Goal: Ask a question

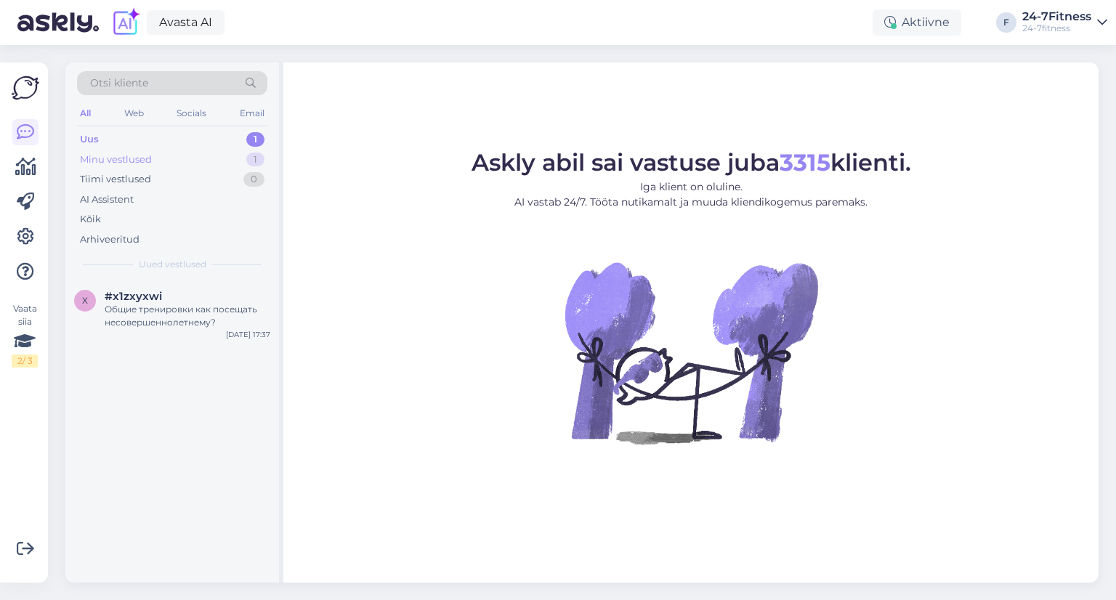
click at [187, 163] on div "Minu vestlused 1" at bounding box center [172, 160] width 190 height 20
click at [185, 309] on div "контактный телефон для связи с нами 56650365" at bounding box center [188, 316] width 166 height 26
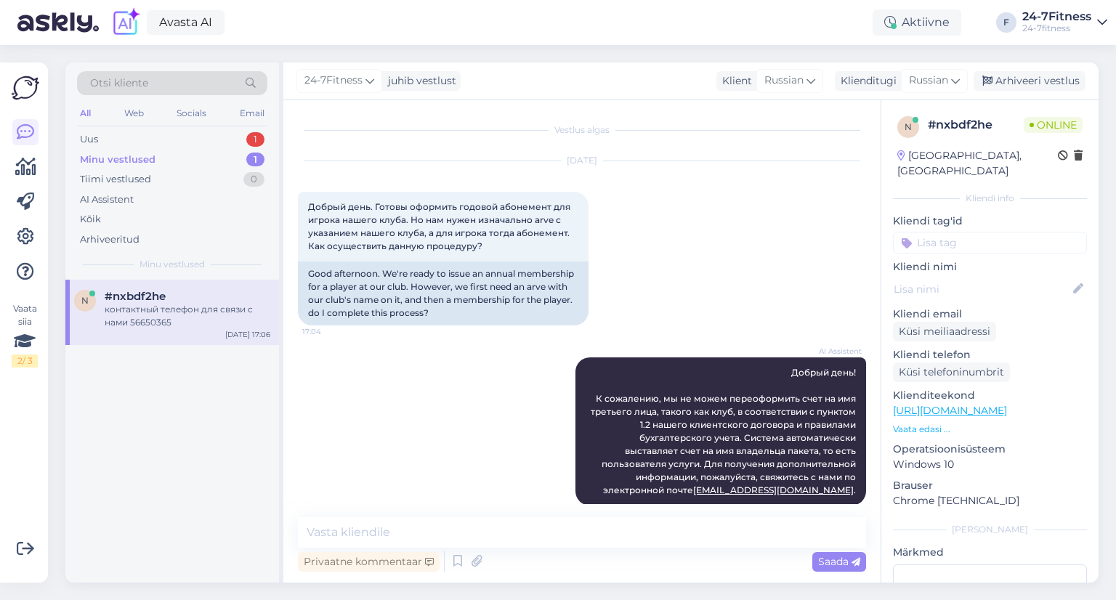
scroll to position [411, 0]
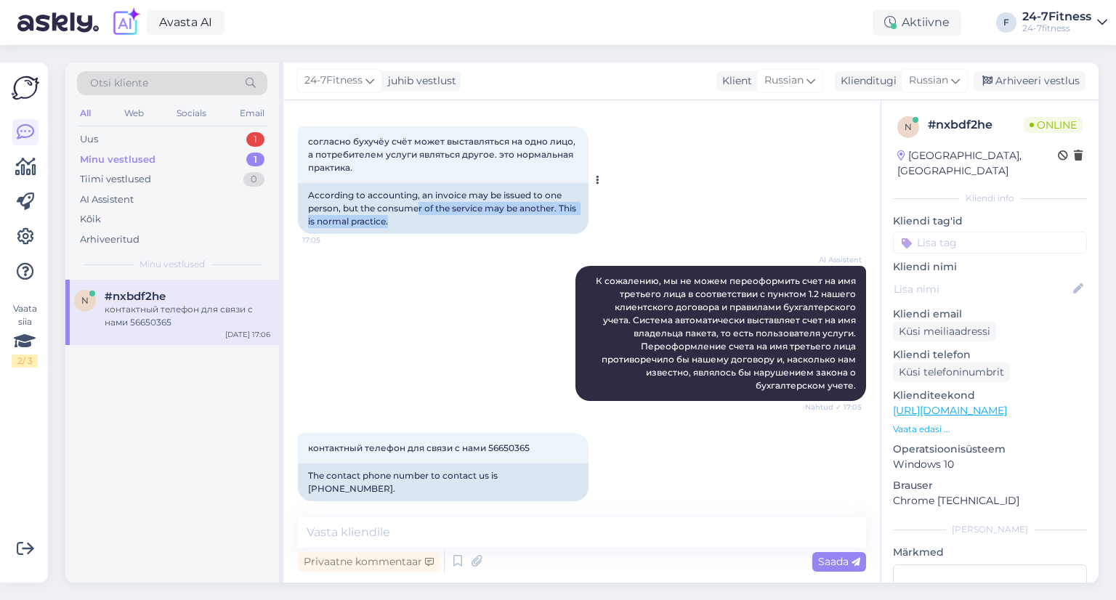
drag, startPoint x: 419, startPoint y: 217, endPoint x: 413, endPoint y: 205, distance: 14.0
click at [418, 208] on div "According to accounting, an invoice may be issued to one person, but the consum…" at bounding box center [443, 208] width 291 height 51
click at [407, 204] on div "According to accounting, an invoice may be issued to one person, but the consum…" at bounding box center [443, 208] width 291 height 51
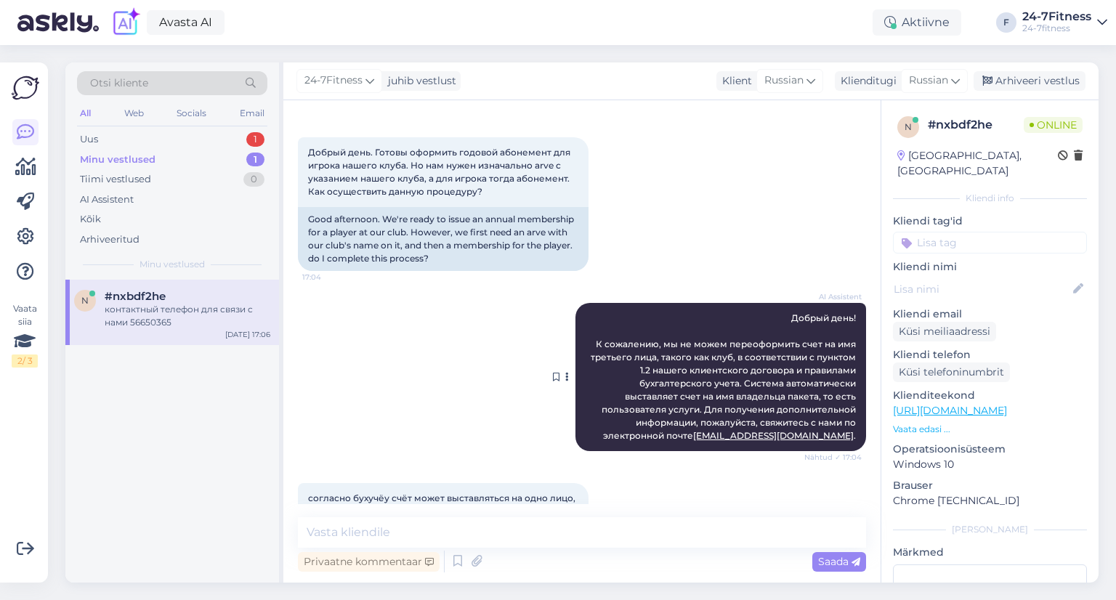
scroll to position [0, 0]
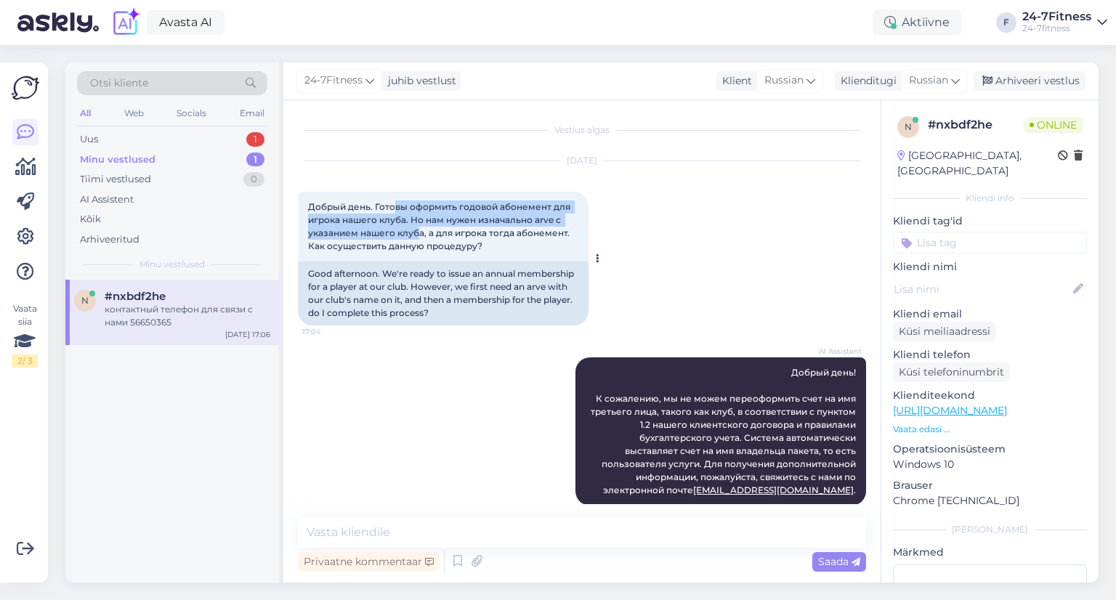
drag, startPoint x: 393, startPoint y: 201, endPoint x: 418, endPoint y: 235, distance: 41.5
click at [417, 234] on span "Добрый день. Готовы оформить годовой абонемент для игрока нашего клуба. Но нам …" at bounding box center [440, 226] width 264 height 50
click at [418, 235] on span "Добрый день. Готовы оформить годовой абонемент для игрока нашего клуба. Но нам …" at bounding box center [440, 226] width 264 height 50
drag, startPoint x: 421, startPoint y: 251, endPoint x: 368, endPoint y: 206, distance: 69.6
click at [368, 206] on span "Добрый день. Готовы оформить годовой абонемент для игрока нашего клуба. Но нам …" at bounding box center [440, 226] width 264 height 50
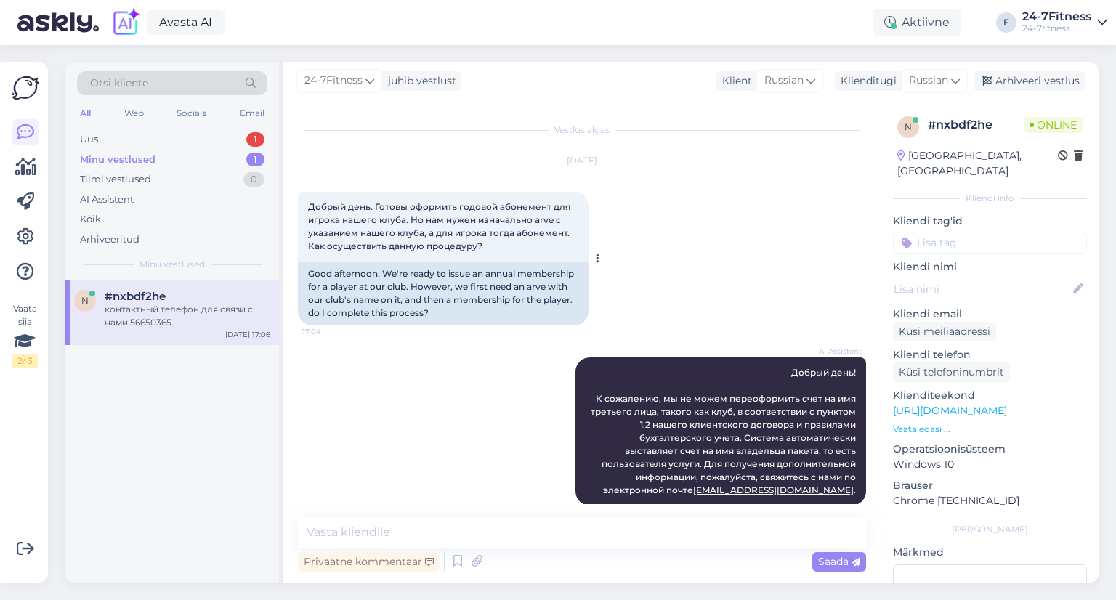
click at [366, 204] on span "Добрый день. Готовы оформить годовой абонемент для игрока нашего клуба. Но нам …" at bounding box center [440, 226] width 264 height 50
drag, startPoint x: 306, startPoint y: 208, endPoint x: 318, endPoint y: 215, distance: 14.0
click at [318, 215] on div "Добрый день. Готовы оформить годовой абонемент для игрока нашего клуба. Но нам …" at bounding box center [443, 227] width 291 height 70
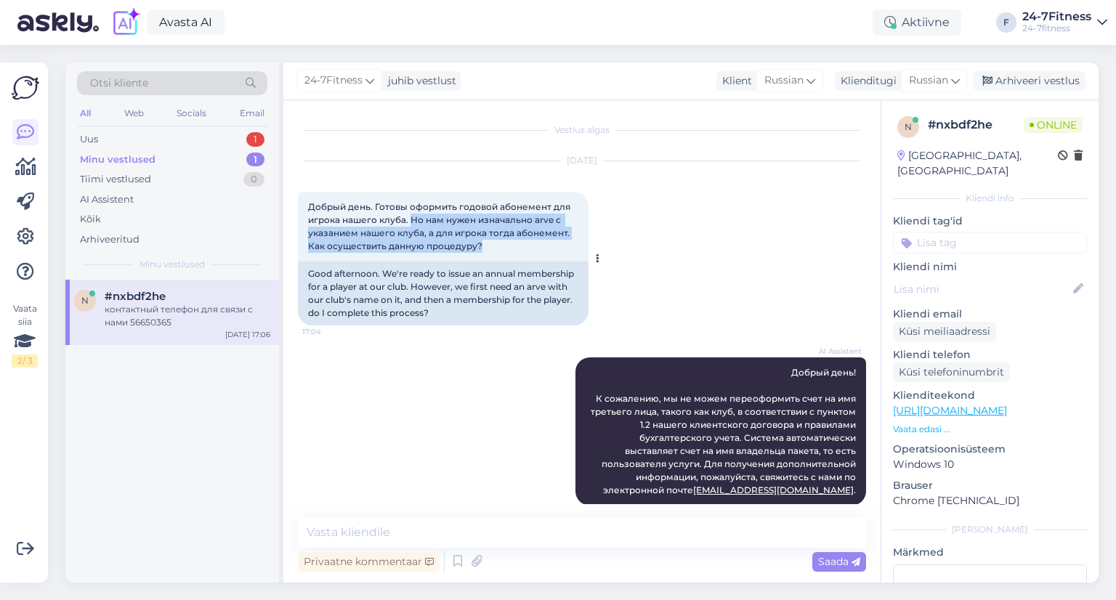
drag, startPoint x: 410, startPoint y: 214, endPoint x: 505, endPoint y: 246, distance: 101.3
click at [505, 246] on div "Добрый день. Готовы оформить годовой абонемент для игрока нашего клуба. Но нам …" at bounding box center [443, 227] width 291 height 70
drag, startPoint x: 519, startPoint y: 240, endPoint x: 365, endPoint y: 248, distance: 154.2
click at [365, 248] on div "Добрый день. Готовы оформить годовой абонемент для игрока нашего клуба. Но нам …" at bounding box center [443, 227] width 291 height 70
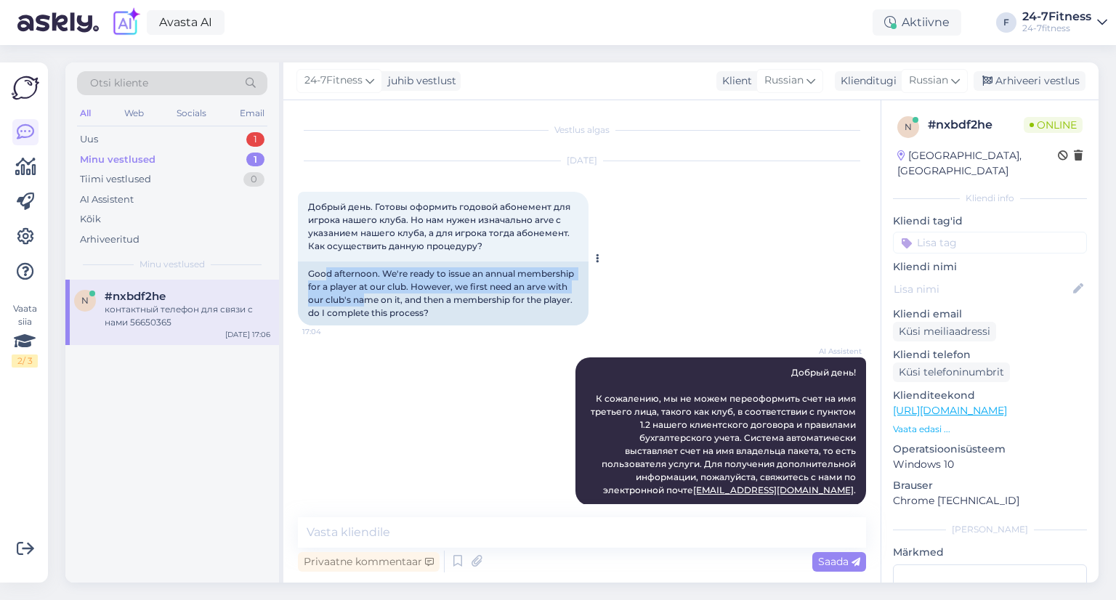
drag, startPoint x: 328, startPoint y: 269, endPoint x: 366, endPoint y: 305, distance: 52.9
click at [366, 305] on div "Good afternoon. We're ready to issue an annual membership for a player at our c…" at bounding box center [443, 293] width 291 height 64
drag, startPoint x: 372, startPoint y: 312, endPoint x: 354, endPoint y: 276, distance: 40.3
click at [354, 276] on div "Good afternoon. We're ready to issue an annual membership for a player at our c…" at bounding box center [443, 293] width 291 height 64
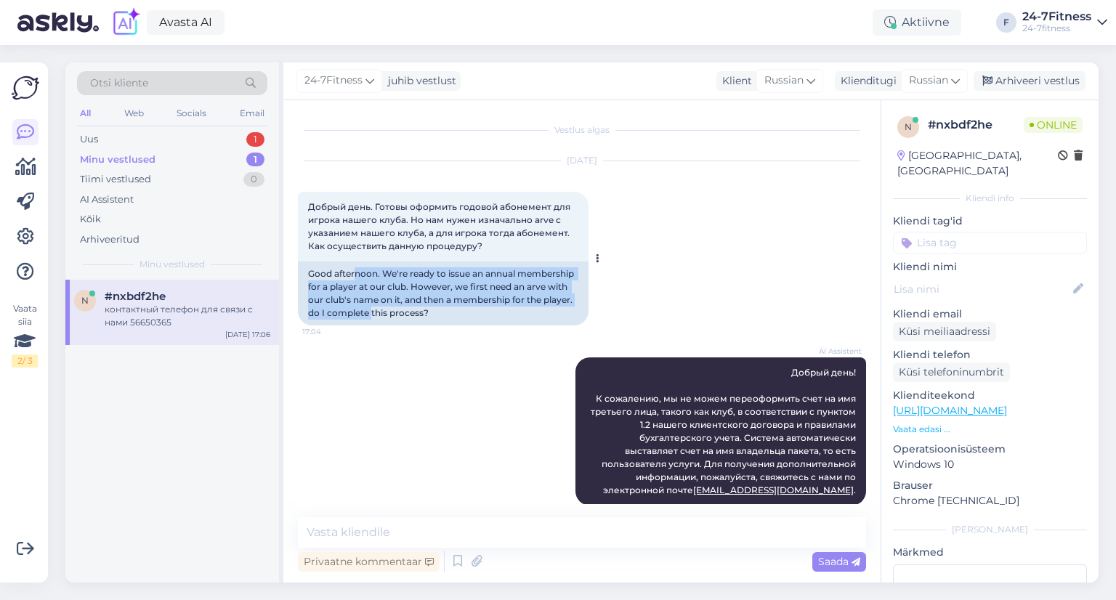
click at [354, 276] on div "Good afternoon. We're ready to issue an annual membership for a player at our c…" at bounding box center [443, 293] width 291 height 64
drag, startPoint x: 343, startPoint y: 270, endPoint x: 373, endPoint y: 325, distance: 62.4
click at [373, 325] on div "Good afternoon. We're ready to issue an annual membership for a player at our c…" at bounding box center [443, 293] width 291 height 64
drag, startPoint x: 382, startPoint y: 312, endPoint x: 378, endPoint y: 271, distance: 40.9
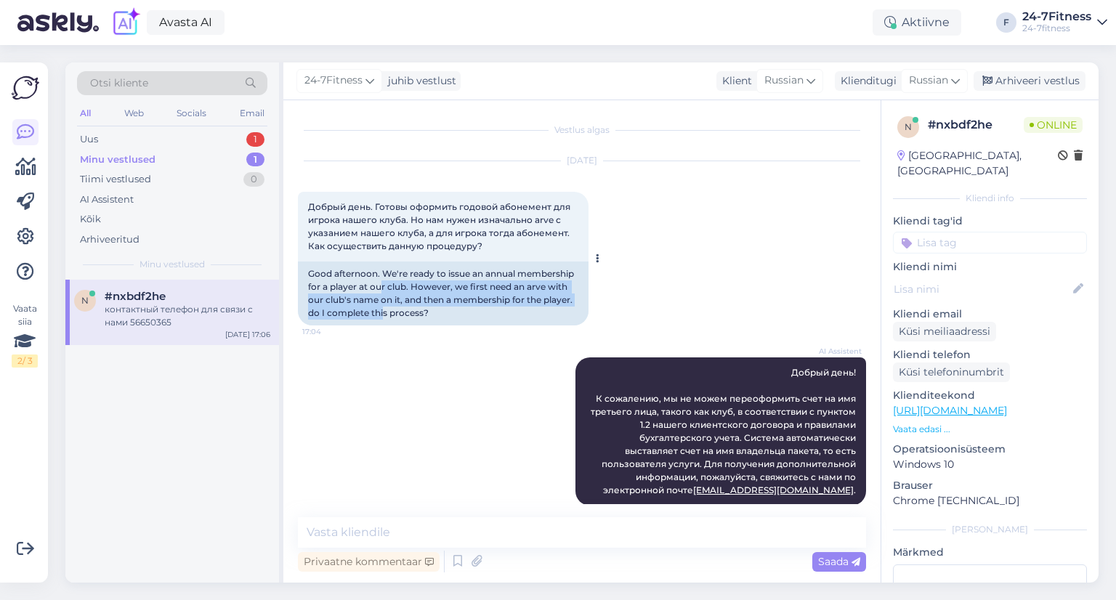
click at [380, 285] on div "Good afternoon. We're ready to issue an annual membership for a player at our c…" at bounding box center [443, 293] width 291 height 64
click at [378, 271] on div "Good afternoon. We're ready to issue an annual membership for a player at our c…" at bounding box center [443, 293] width 291 height 64
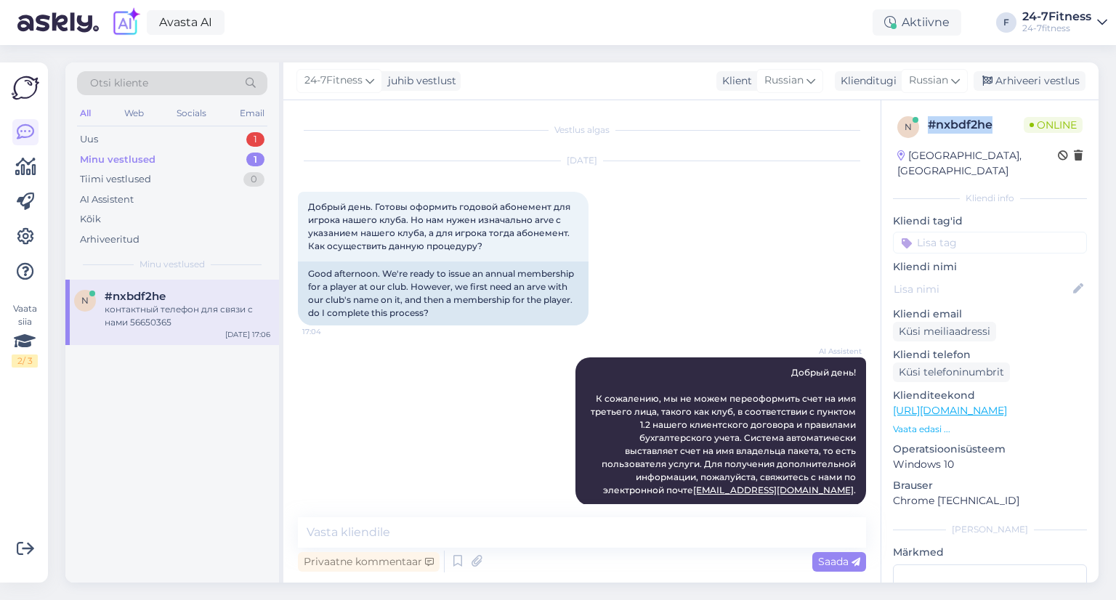
drag, startPoint x: 991, startPoint y: 124, endPoint x: 921, endPoint y: 122, distance: 69.8
click at [921, 122] on div "n # nxbdf2he Online" at bounding box center [989, 127] width 185 height 22
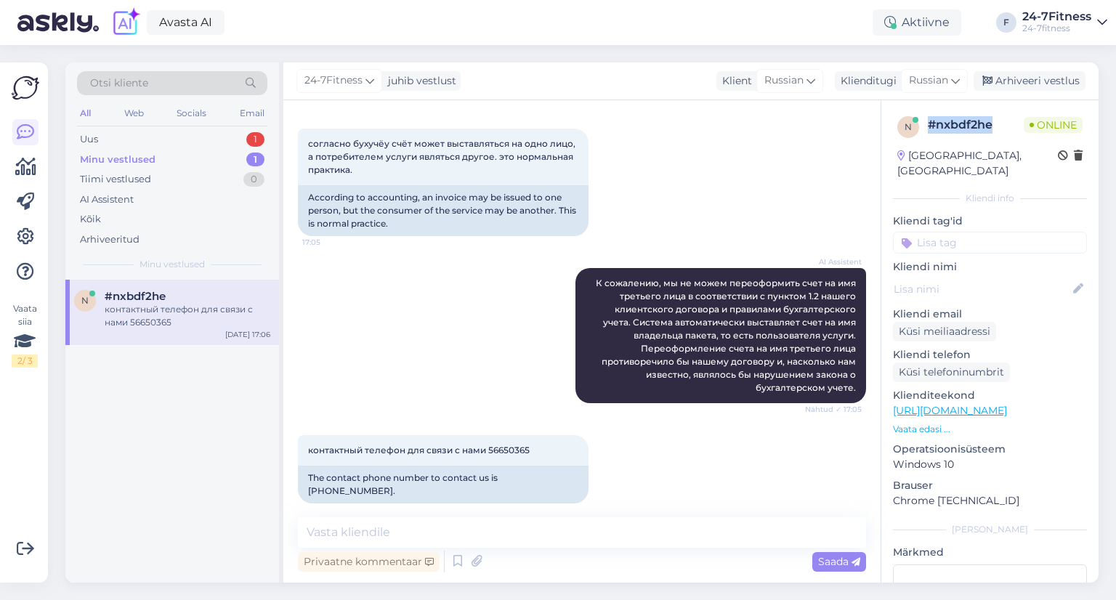
scroll to position [411, 0]
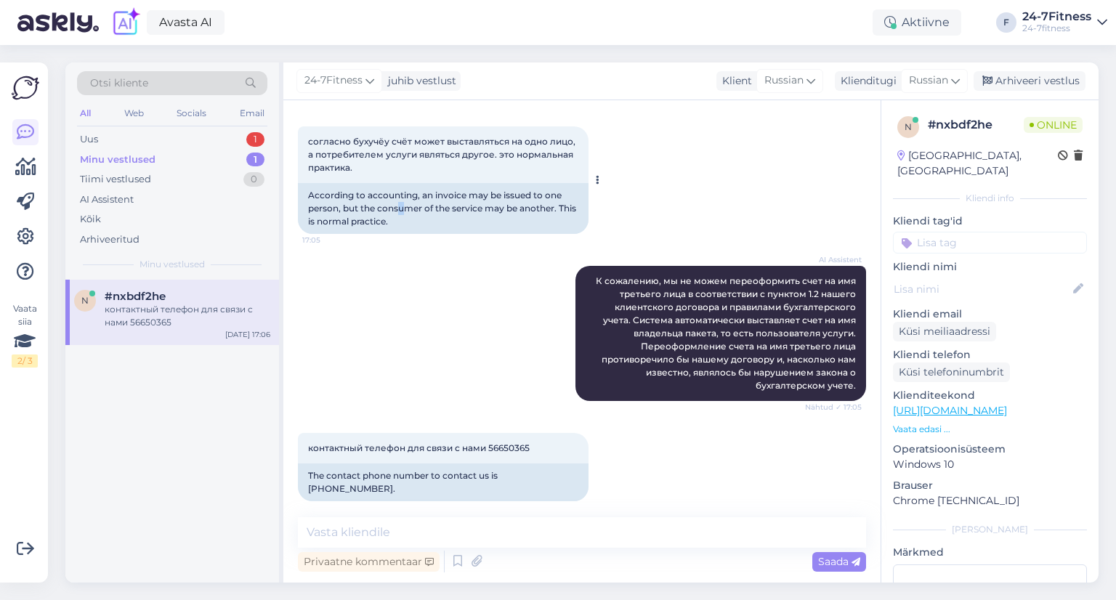
click at [401, 203] on div "According to accounting, an invoice may be issued to one person, but the consum…" at bounding box center [443, 208] width 291 height 51
drag, startPoint x: 415, startPoint y: 212, endPoint x: 317, endPoint y: 202, distance: 99.3
click at [317, 202] on div "According to accounting, an invoice may be issued to one person, but the consum…" at bounding box center [443, 208] width 291 height 51
click at [430, 230] on div "According to accounting, an invoice may be issued to one person, but the consum…" at bounding box center [443, 208] width 291 height 51
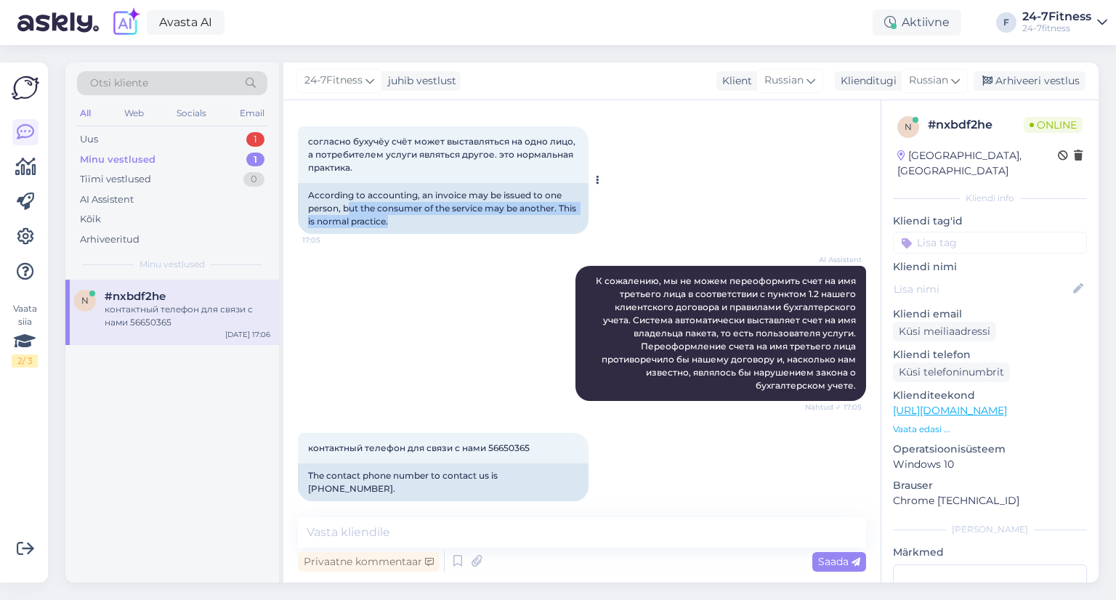
drag, startPoint x: 439, startPoint y: 224, endPoint x: 346, endPoint y: 208, distance: 95.2
click at [346, 208] on div "According to accounting, an invoice may be issued to one person, but the consum…" at bounding box center [443, 208] width 291 height 51
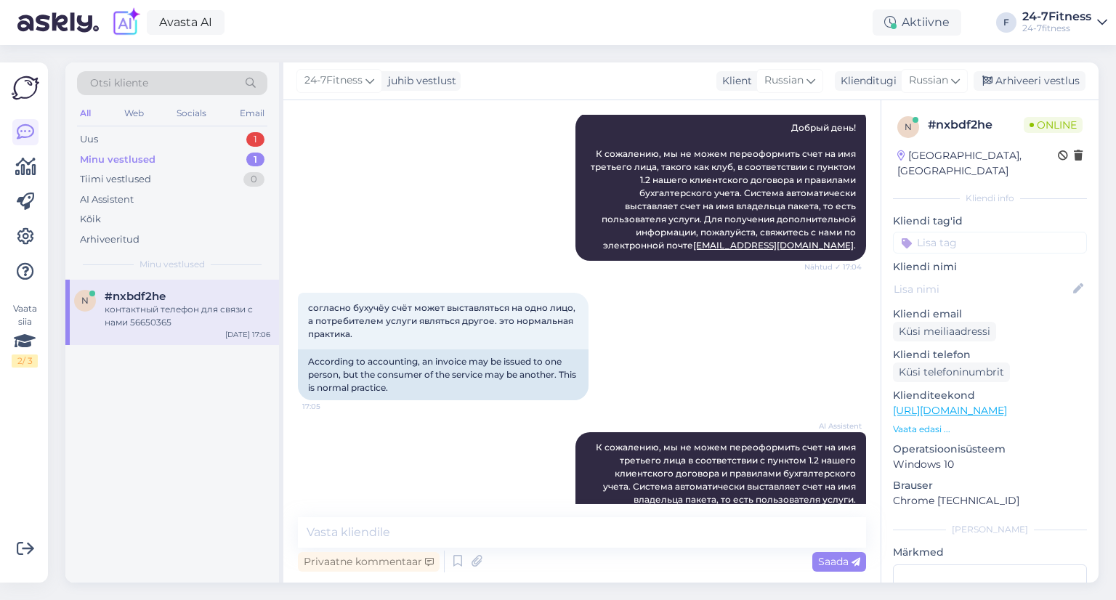
scroll to position [193, 0]
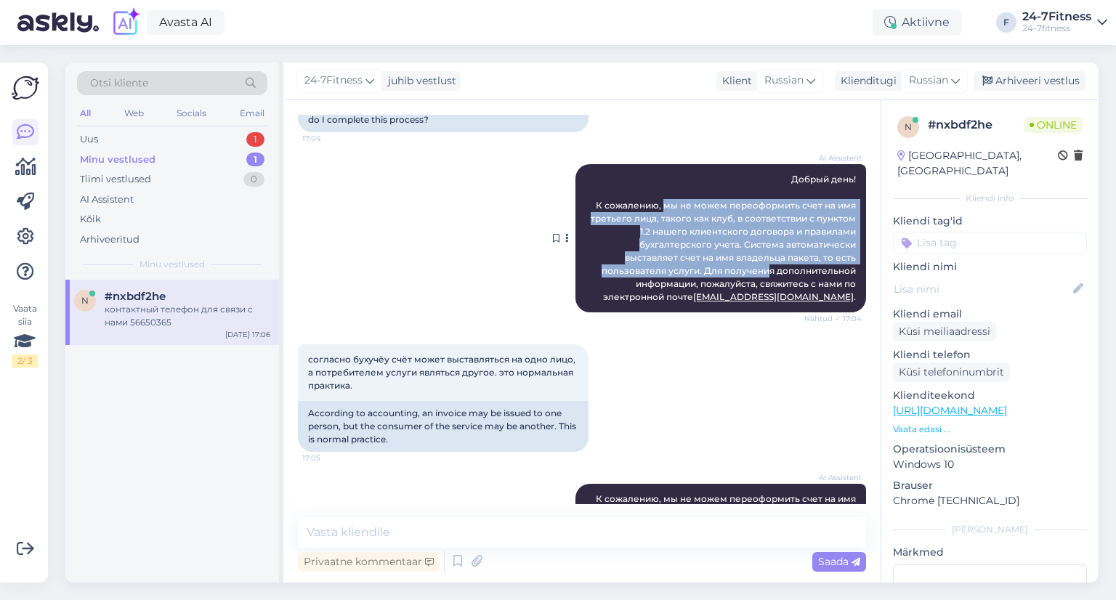
drag, startPoint x: 657, startPoint y: 204, endPoint x: 693, endPoint y: 265, distance: 71.0
click at [693, 265] on span "Добрый день! К сожалению, мы не можем переоформить счет на имя третьего лица, т…" at bounding box center [723, 238] width 267 height 129
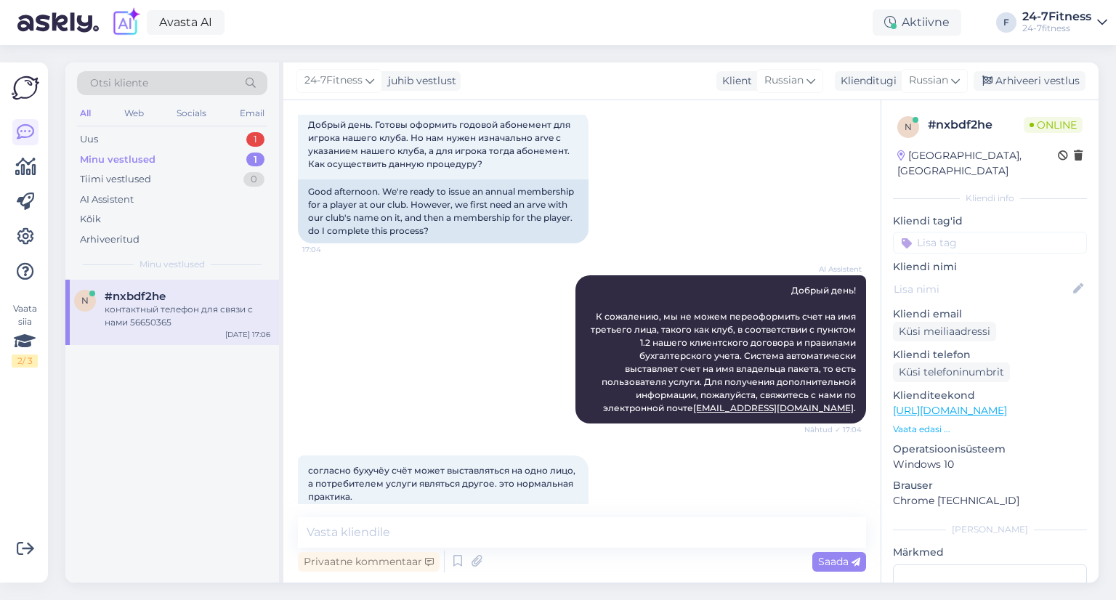
scroll to position [0, 0]
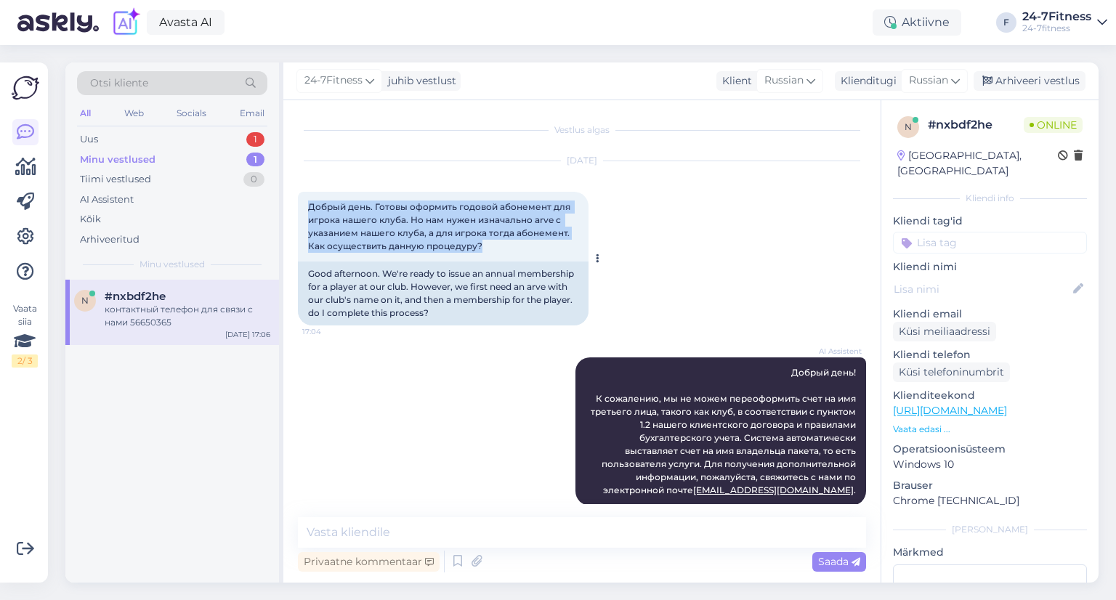
drag, startPoint x: 494, startPoint y: 247, endPoint x: 299, endPoint y: 201, distance: 200.7
click at [299, 201] on div "Добрый день. Готовы оформить годовой абонемент для игрока нашего клуба. Но нам …" at bounding box center [443, 227] width 291 height 70
click at [149, 143] on div "Uus 1" at bounding box center [172, 139] width 190 height 20
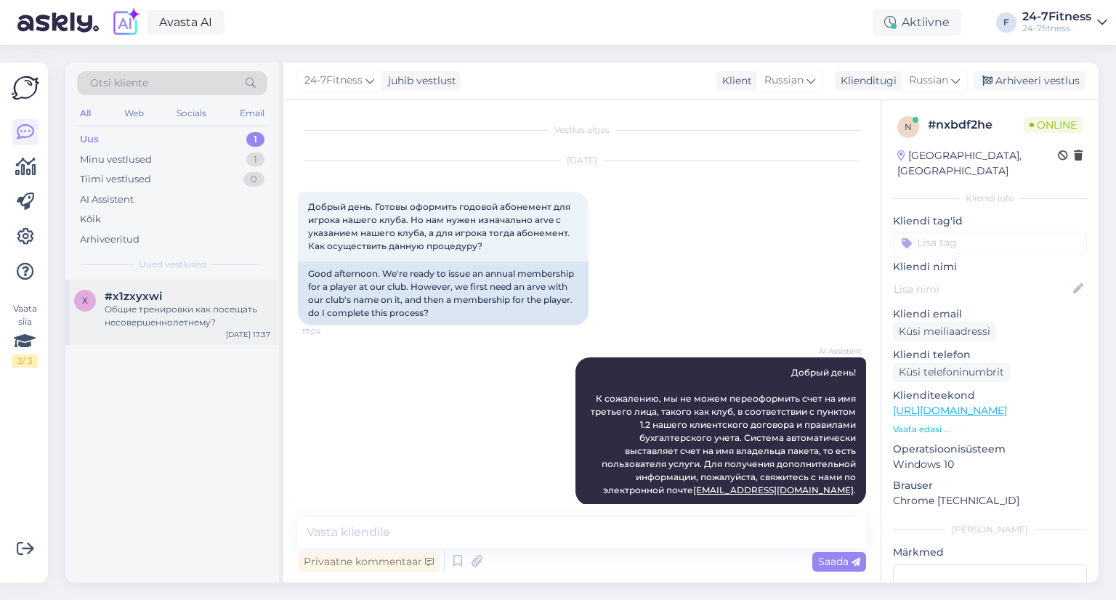
click at [195, 317] on div "Общие тренировки как посещать несовершеннолетнему?" at bounding box center [188, 316] width 166 height 26
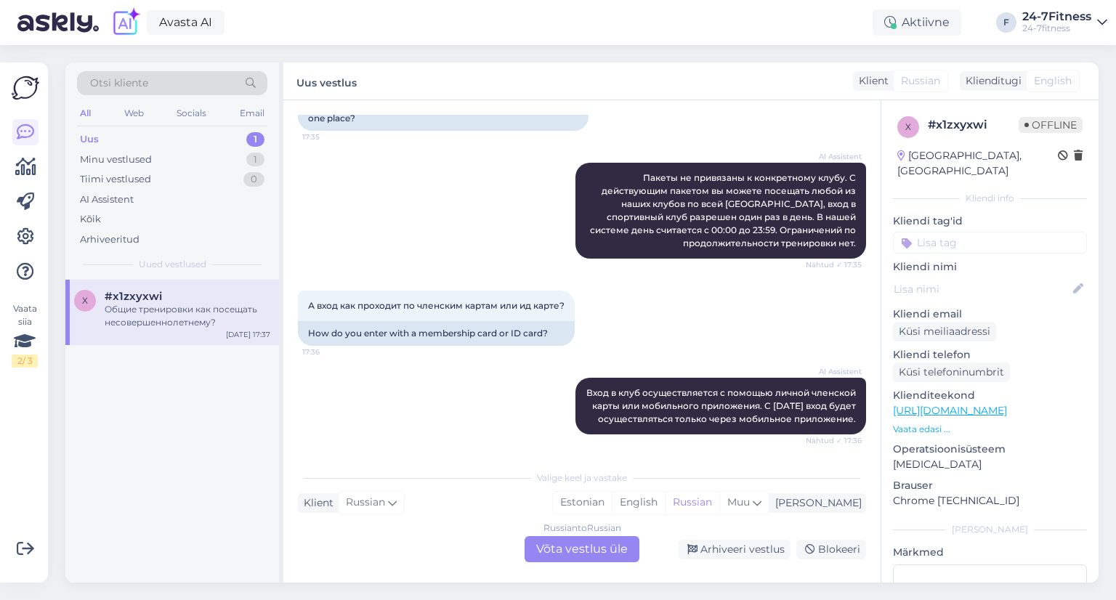
scroll to position [436, 0]
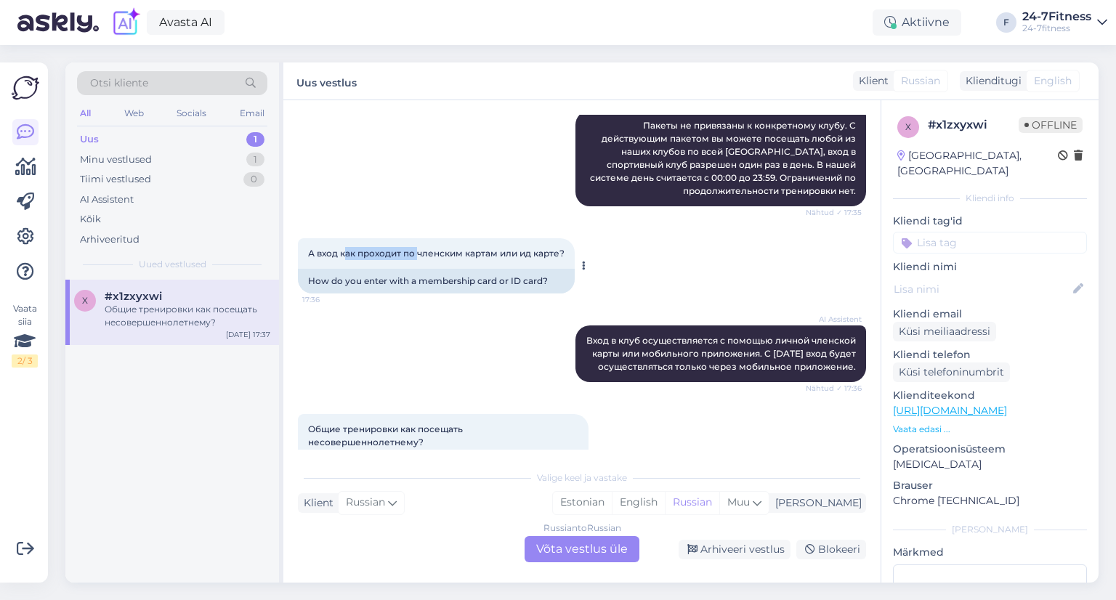
drag, startPoint x: 344, startPoint y: 253, endPoint x: 450, endPoint y: 259, distance: 106.9
click at [444, 259] on div "А вход как проходит по членским картам или ид карте? 17:36" at bounding box center [436, 253] width 277 height 31
click at [453, 250] on span "А вход как проходит по членским картам или ид карте?" at bounding box center [436, 253] width 256 height 11
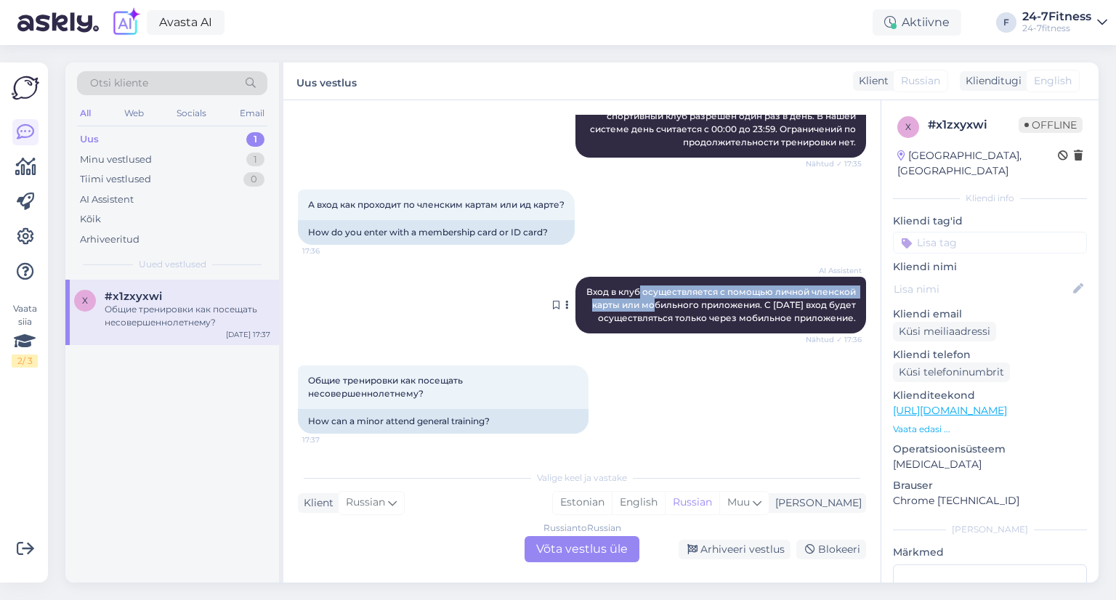
click at [638, 286] on span "Вход в клуб осуществляется с помощью личной членской карты или мобильного прило…" at bounding box center [722, 304] width 272 height 37
click at [639, 287] on span "Вход в клуб осуществляется с помощью личной членской карты или мобильного прило…" at bounding box center [722, 304] width 272 height 37
click at [739, 294] on span "Вход в клуб осуществляется с помощью личной членской карты или мобильного прило…" at bounding box center [722, 304] width 272 height 37
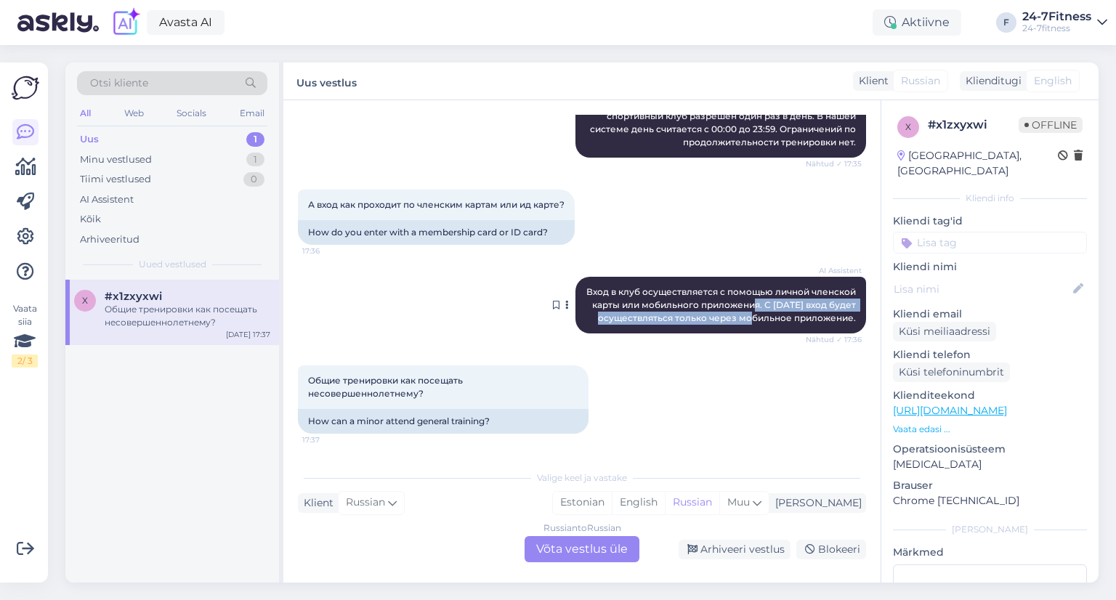
click at [739, 289] on span "Вход в клуб осуществляется с помощью личной членской карты или мобильного прило…" at bounding box center [722, 304] width 272 height 37
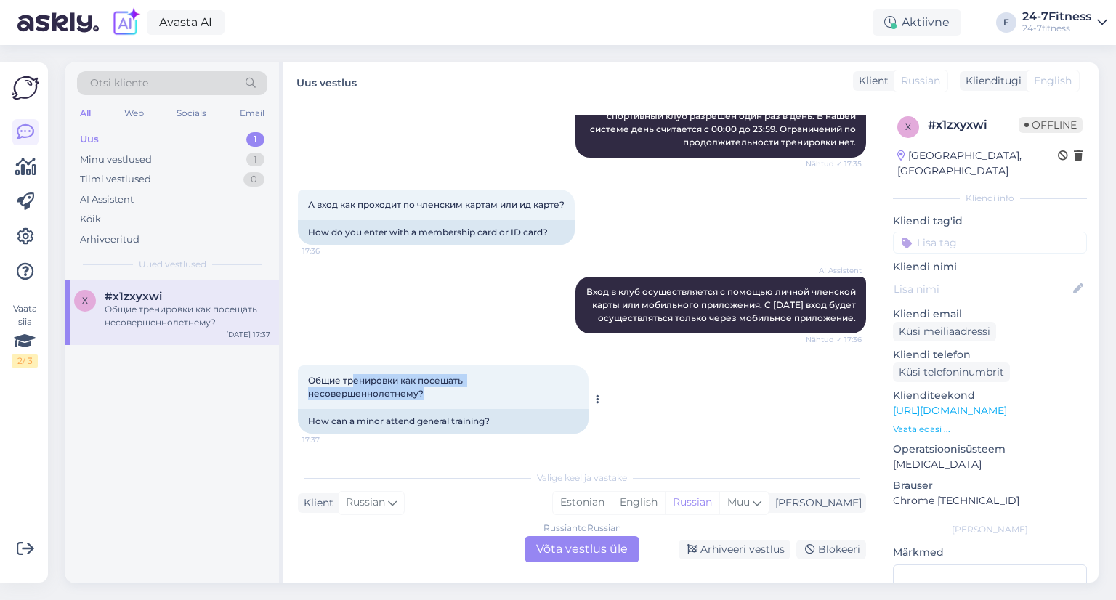
drag, startPoint x: 352, startPoint y: 386, endPoint x: 452, endPoint y: 402, distance: 102.2
click at [448, 402] on div "Общие тренировки как посещать несовершеннолетнему? 17:37" at bounding box center [443, 387] width 291 height 44
click at [452, 402] on div "Общие тренировки как посещать несовершеннолетнему? 17:37" at bounding box center [443, 387] width 291 height 44
drag, startPoint x: 444, startPoint y: 399, endPoint x: 312, endPoint y: 383, distance: 133.9
click at [312, 383] on div "Общие тренировки как посещать несовершеннолетнему? 17:37" at bounding box center [443, 387] width 291 height 44
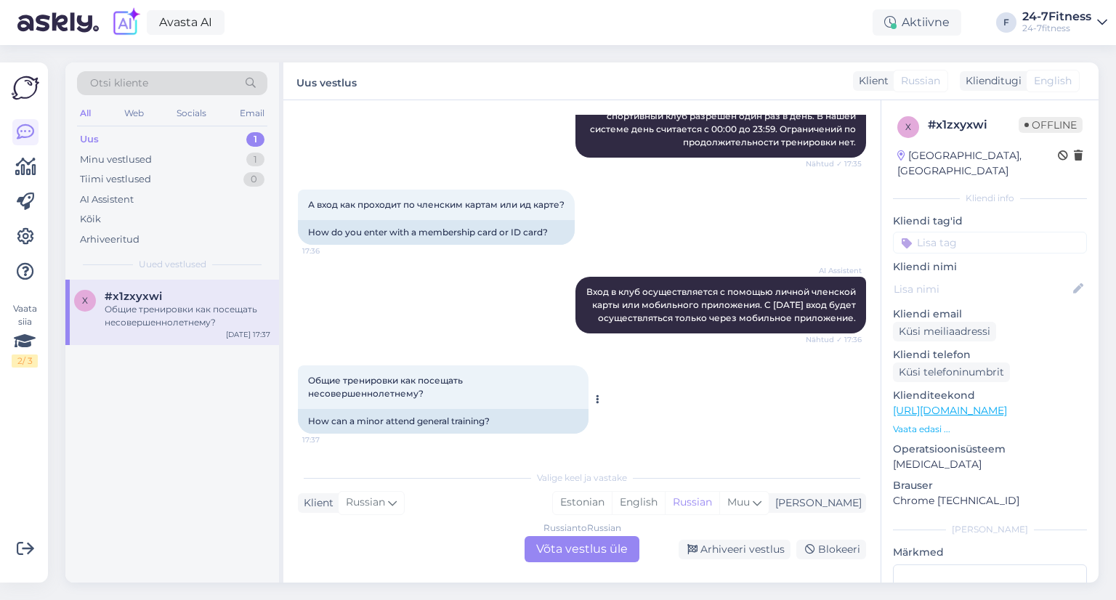
click at [455, 419] on div "How can a minor attend general training?" at bounding box center [443, 421] width 291 height 25
click at [165, 162] on div "Minu vestlused 1" at bounding box center [172, 160] width 190 height 20
click at [160, 299] on span "#nxbdf2he" at bounding box center [135, 296] width 61 height 13
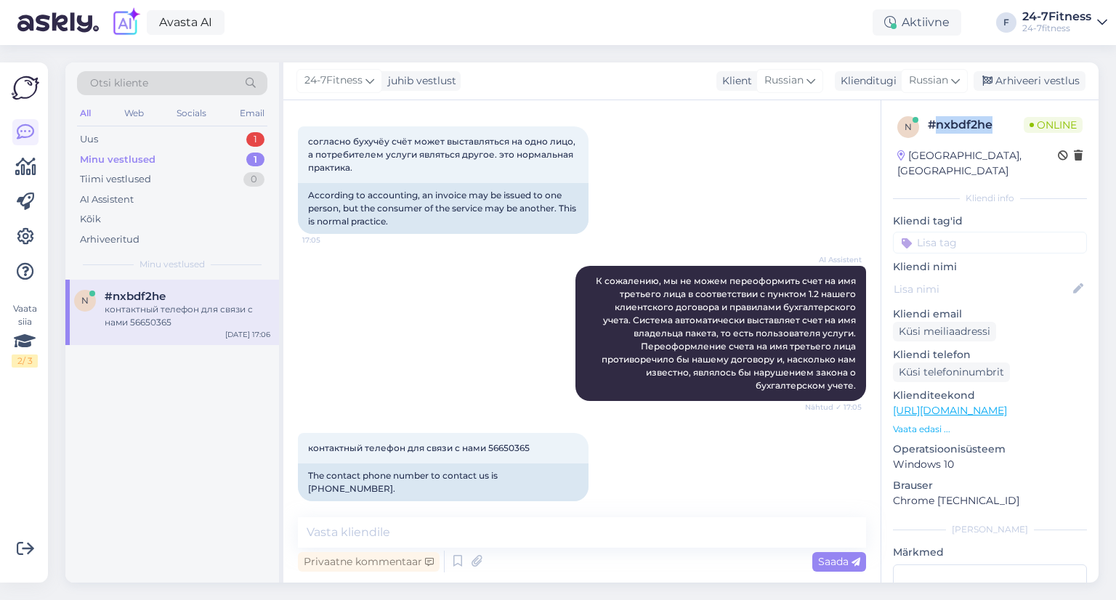
drag, startPoint x: 995, startPoint y: 127, endPoint x: 936, endPoint y: 127, distance: 58.8
click at [936, 127] on div "# nxbdf2he" at bounding box center [975, 124] width 96 height 17
copy div "nxbdf2he"
